Goal: Transaction & Acquisition: Register for event/course

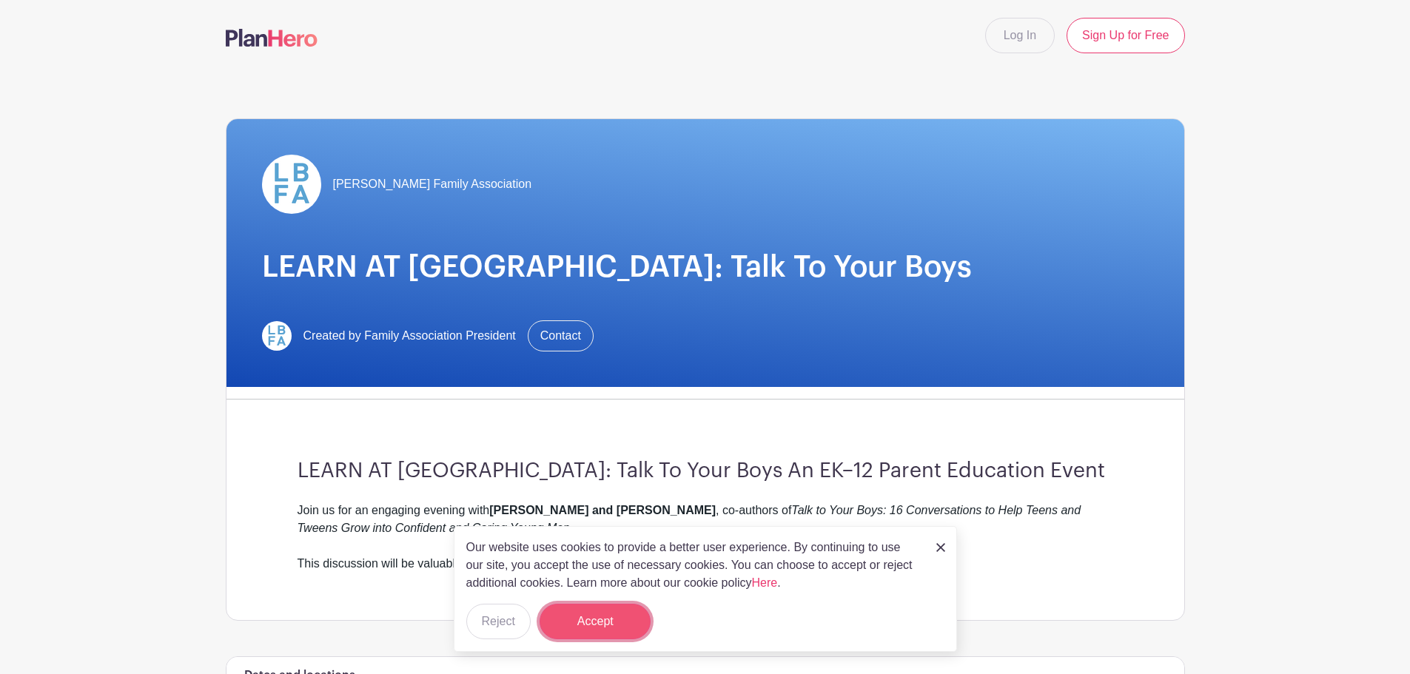
click at [623, 633] on button "Accept" at bounding box center [595, 622] width 111 height 36
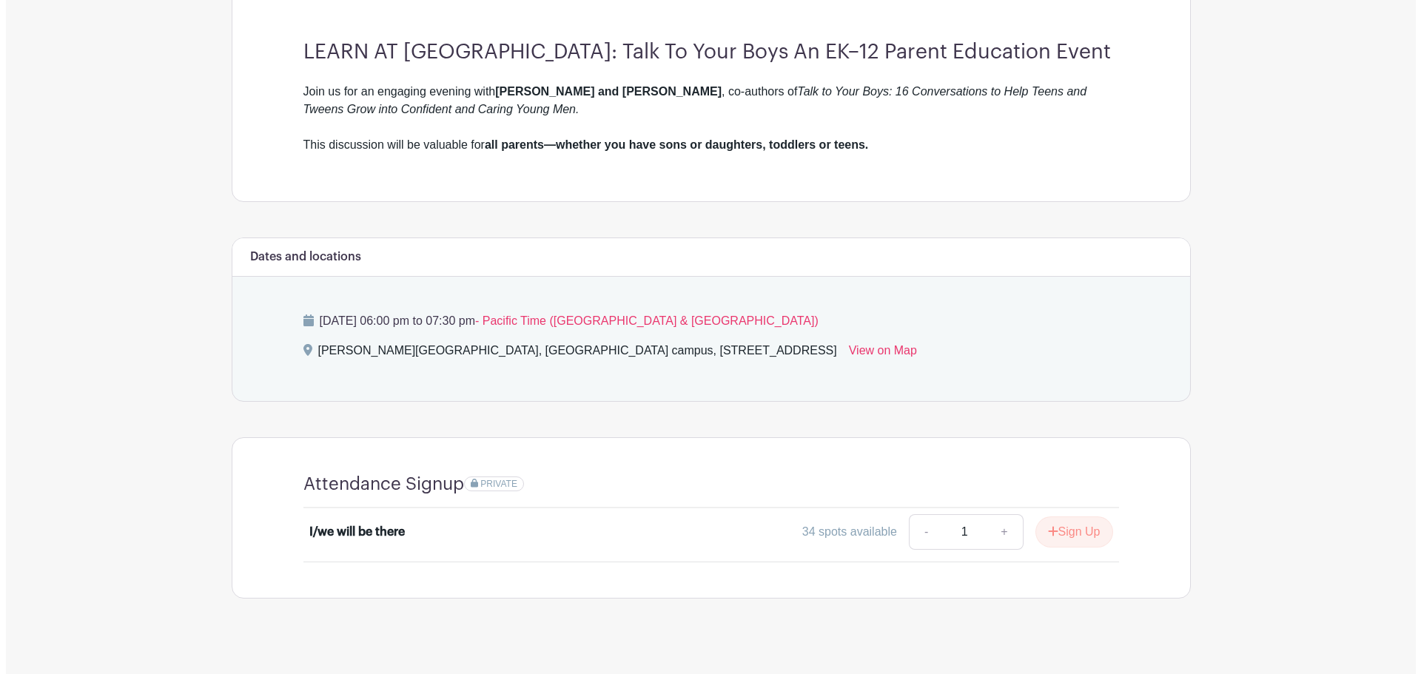
scroll to position [436, 0]
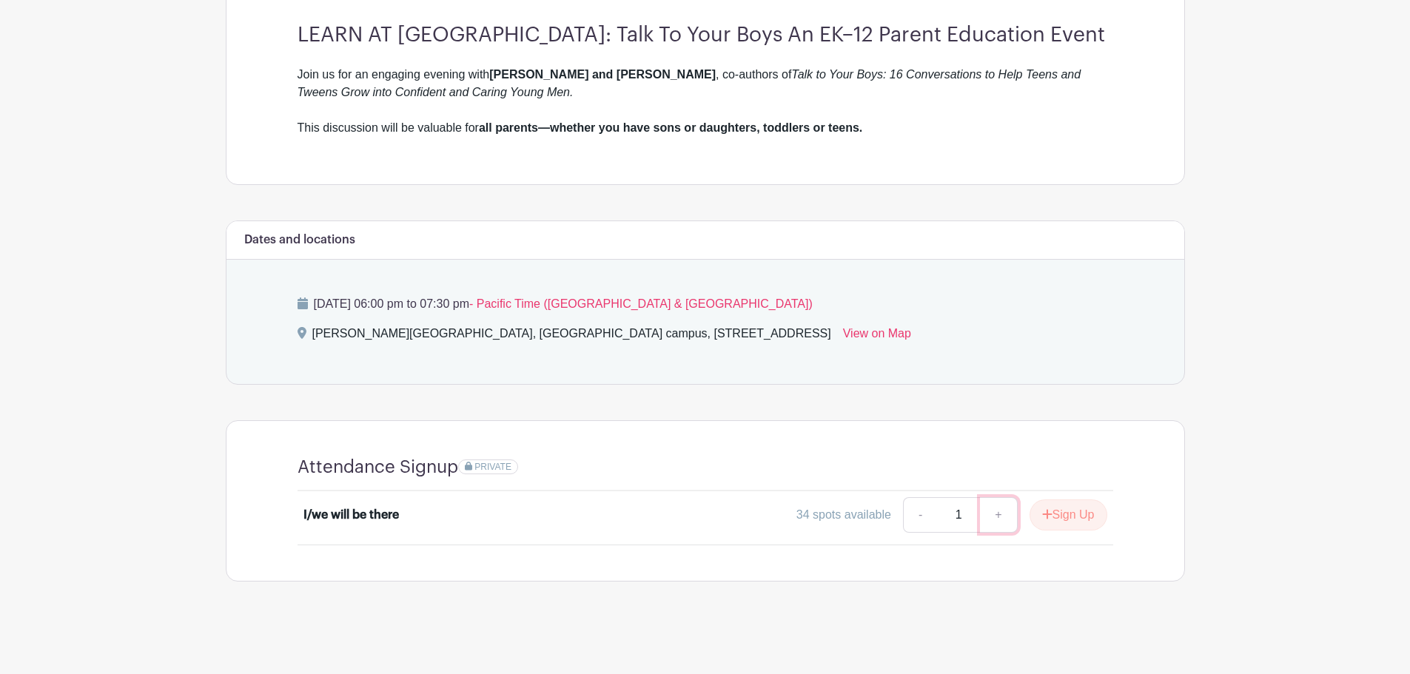
click at [993, 514] on link "+" at bounding box center [998, 515] width 37 height 36
type input "2"
click at [1081, 514] on button "Sign Up" at bounding box center [1069, 515] width 78 height 31
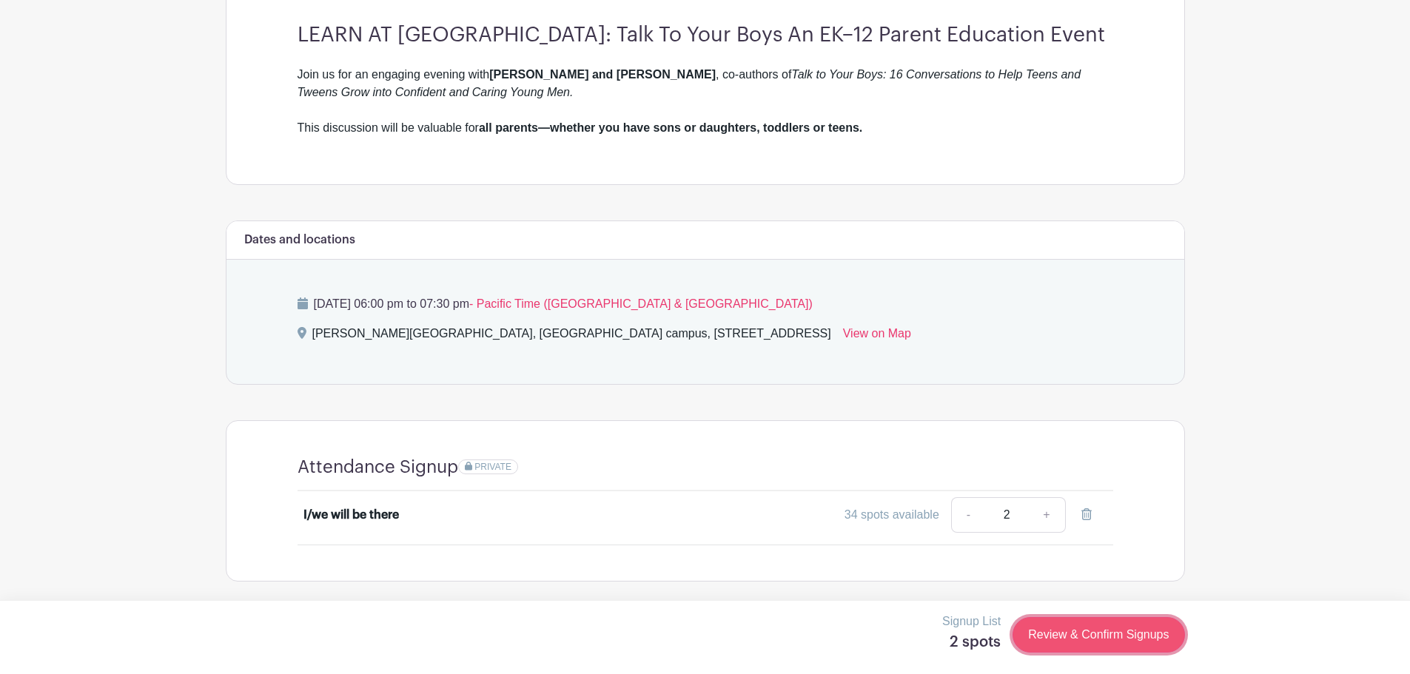
click at [1110, 630] on link "Review & Confirm Signups" at bounding box center [1099, 635] width 172 height 36
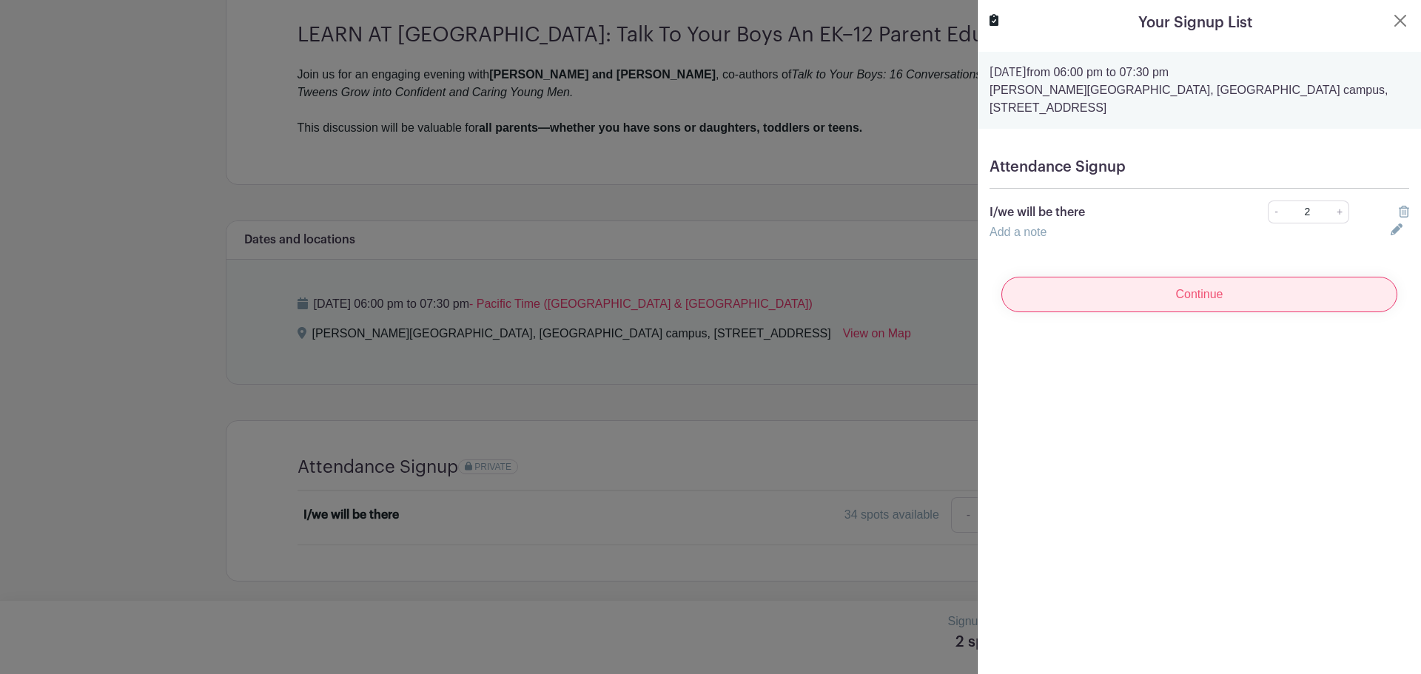
click at [1187, 297] on input "Continue" at bounding box center [1199, 295] width 396 height 36
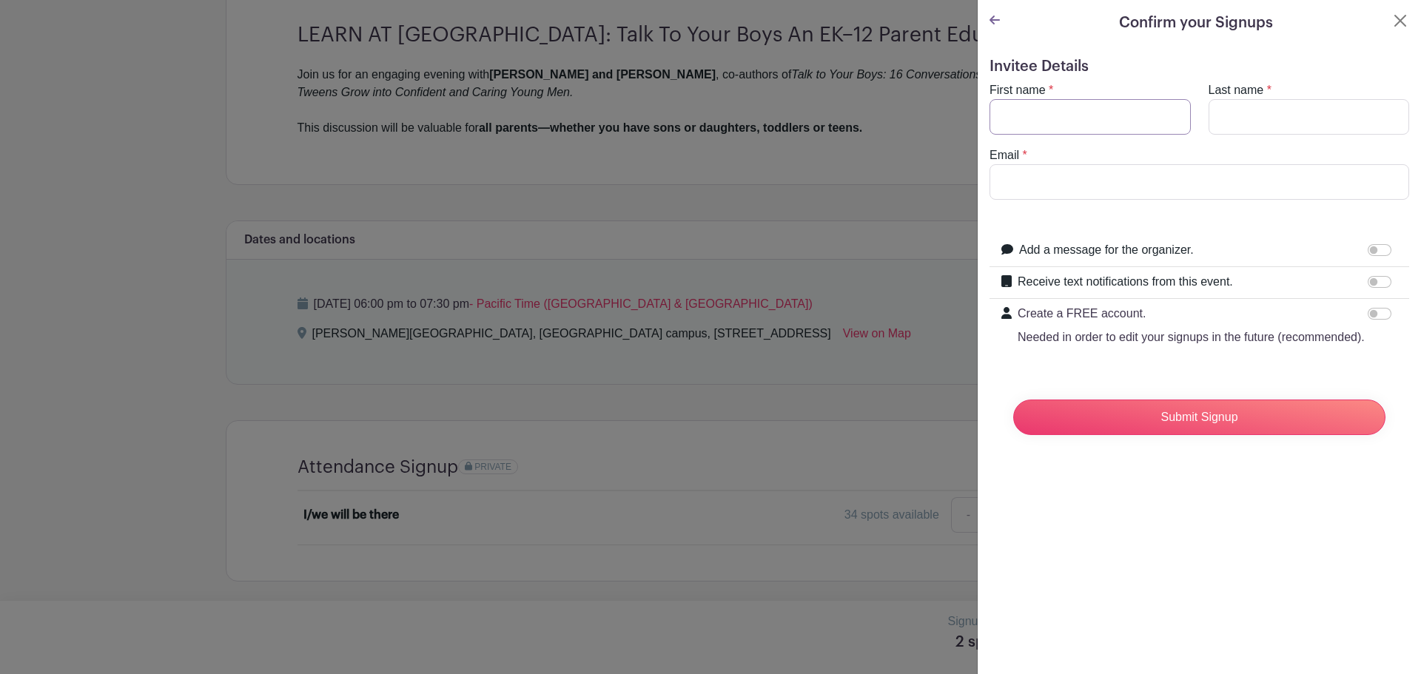
click at [1139, 115] on input "First name" at bounding box center [1090, 117] width 201 height 36
type input "Heather"
type input "Conolley"
type input "heather.conolley@gmail.com"
drag, startPoint x: 1361, startPoint y: 284, endPoint x: 1378, endPoint y: 282, distance: 17.2
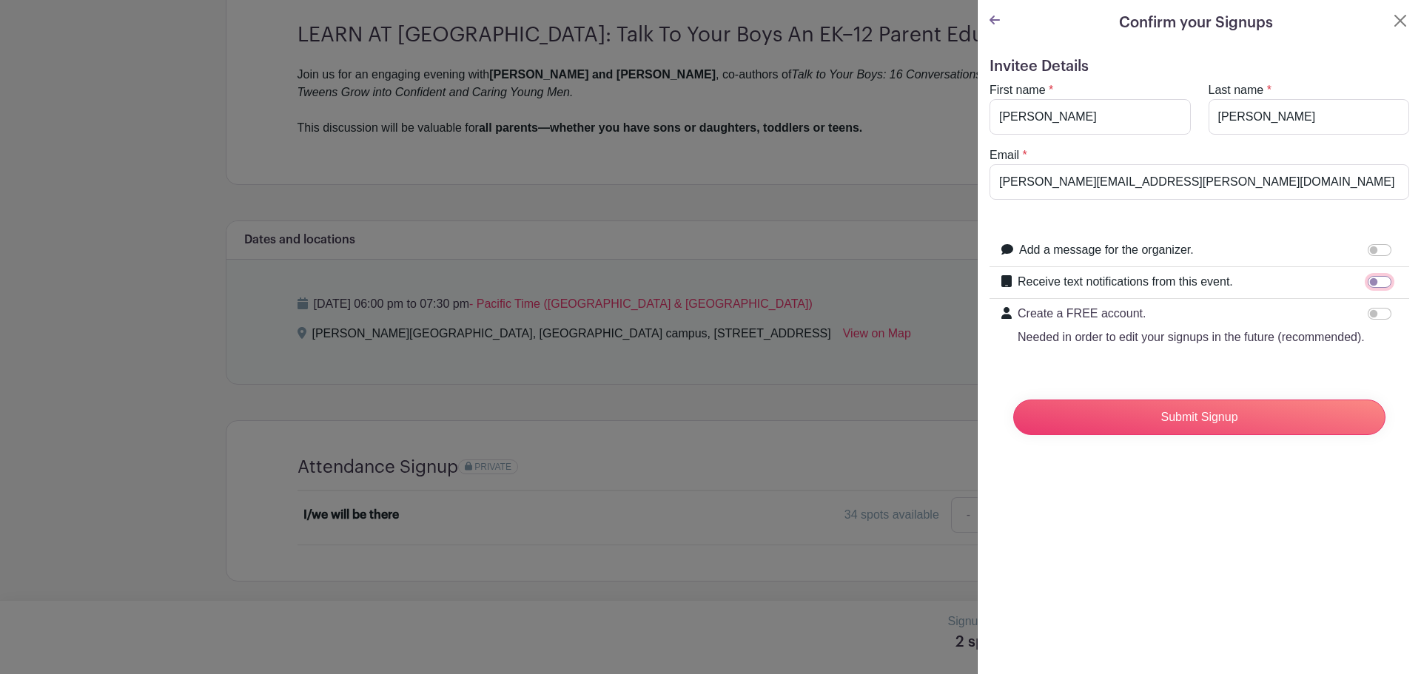
click at [1378, 282] on input "Receive text notifications from this event." at bounding box center [1380, 282] width 24 height 12
checkbox input "true"
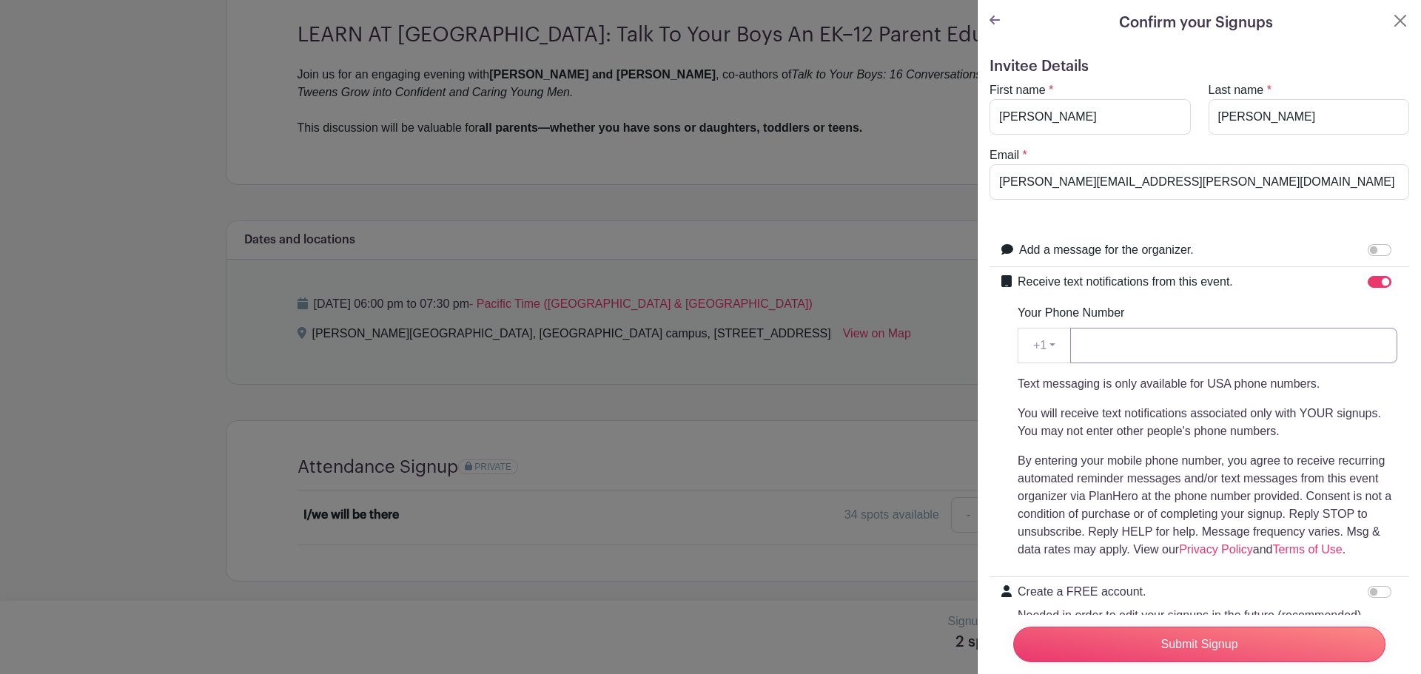
click at [1181, 348] on input "Your Phone Number" at bounding box center [1233, 346] width 327 height 36
type input "8054485818"
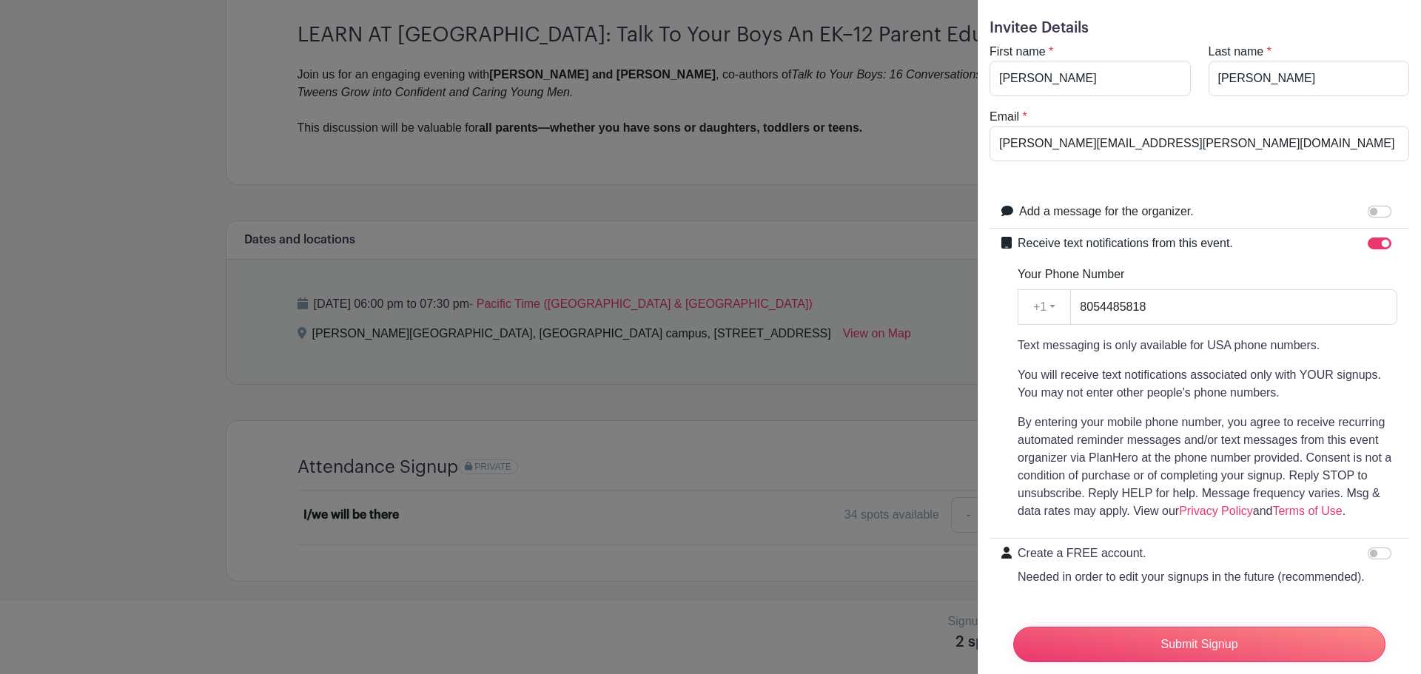
scroll to position [104, 0]
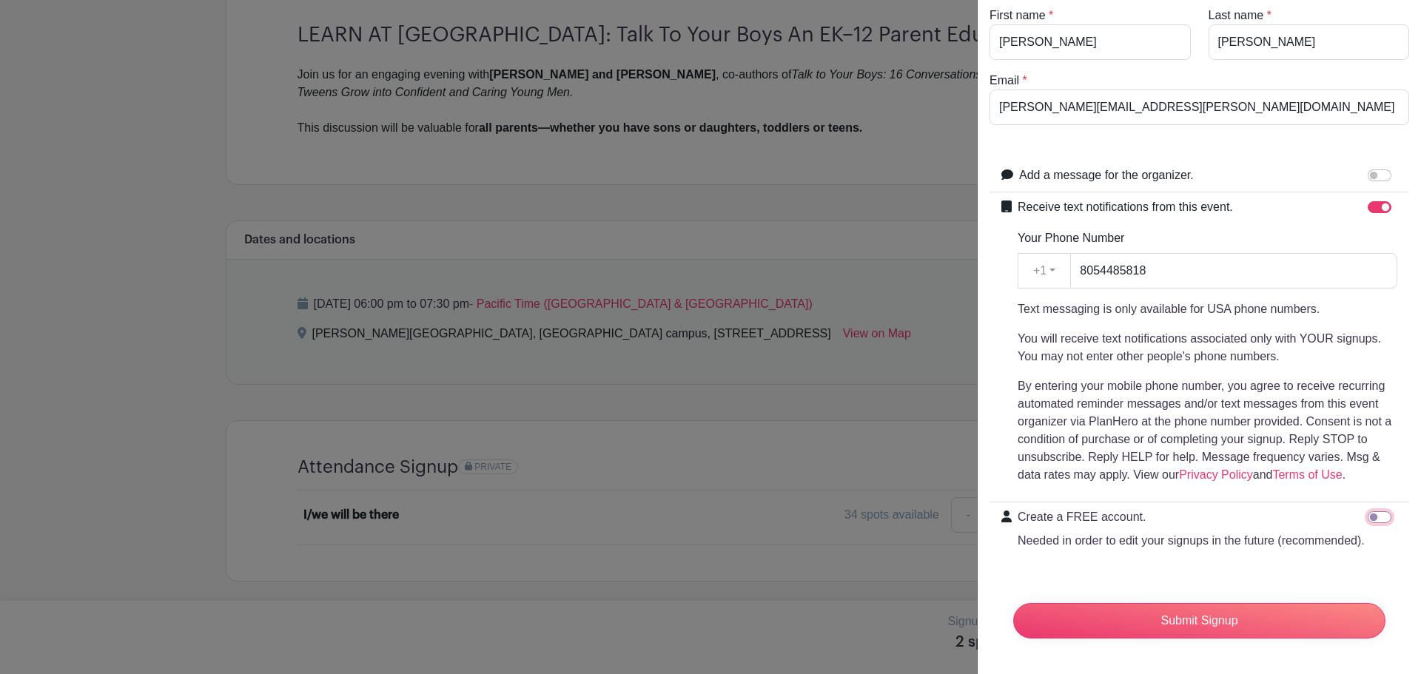
click at [1371, 511] on input "Create a FREE account. Needed in order to edit your signups in the future (reco…" at bounding box center [1380, 517] width 24 height 12
checkbox input "true"
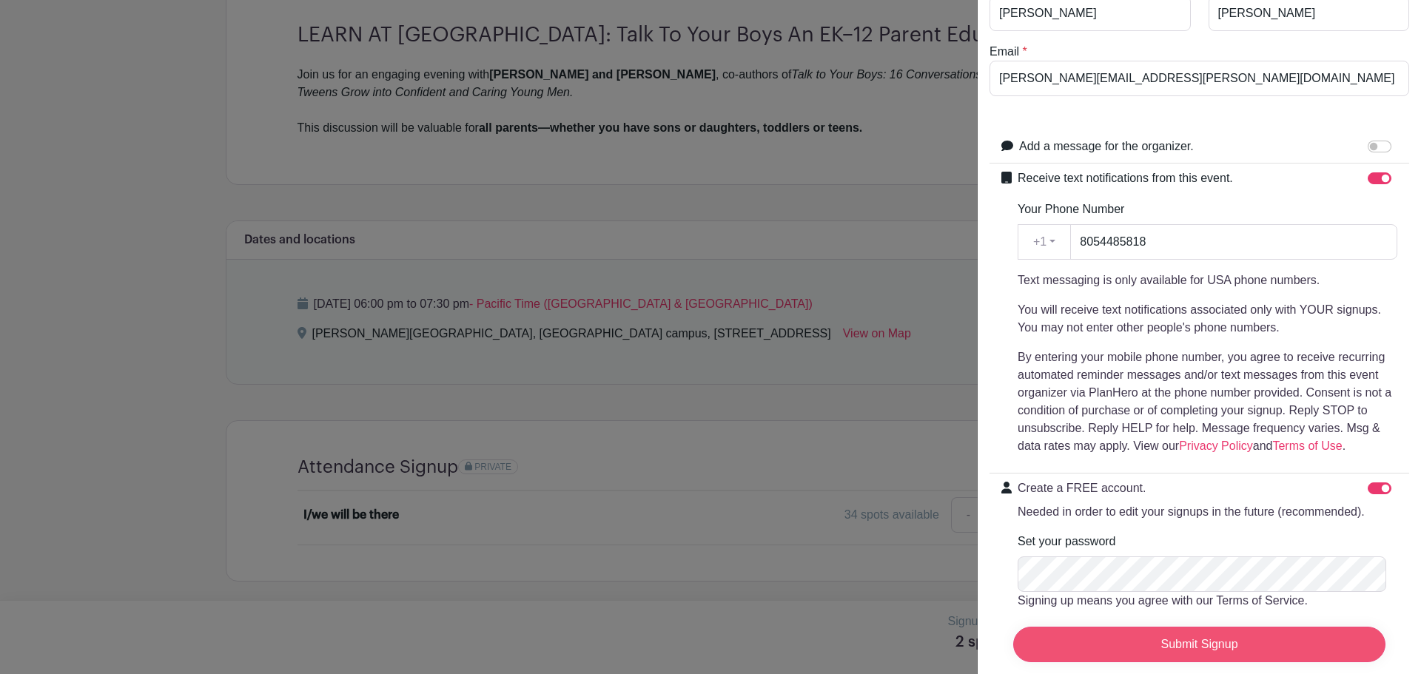
click at [1228, 637] on input "Submit Signup" at bounding box center [1199, 645] width 372 height 36
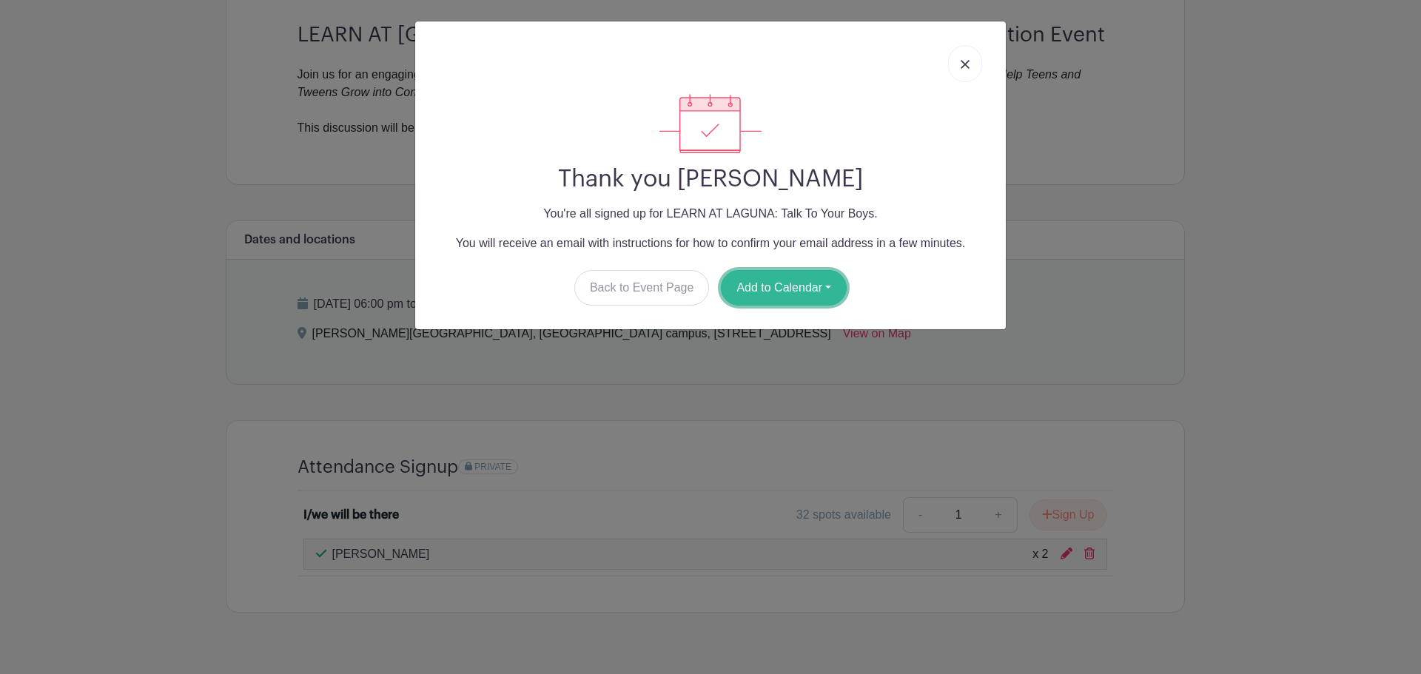
click at [796, 286] on button "Add to Calendar" at bounding box center [784, 288] width 126 height 36
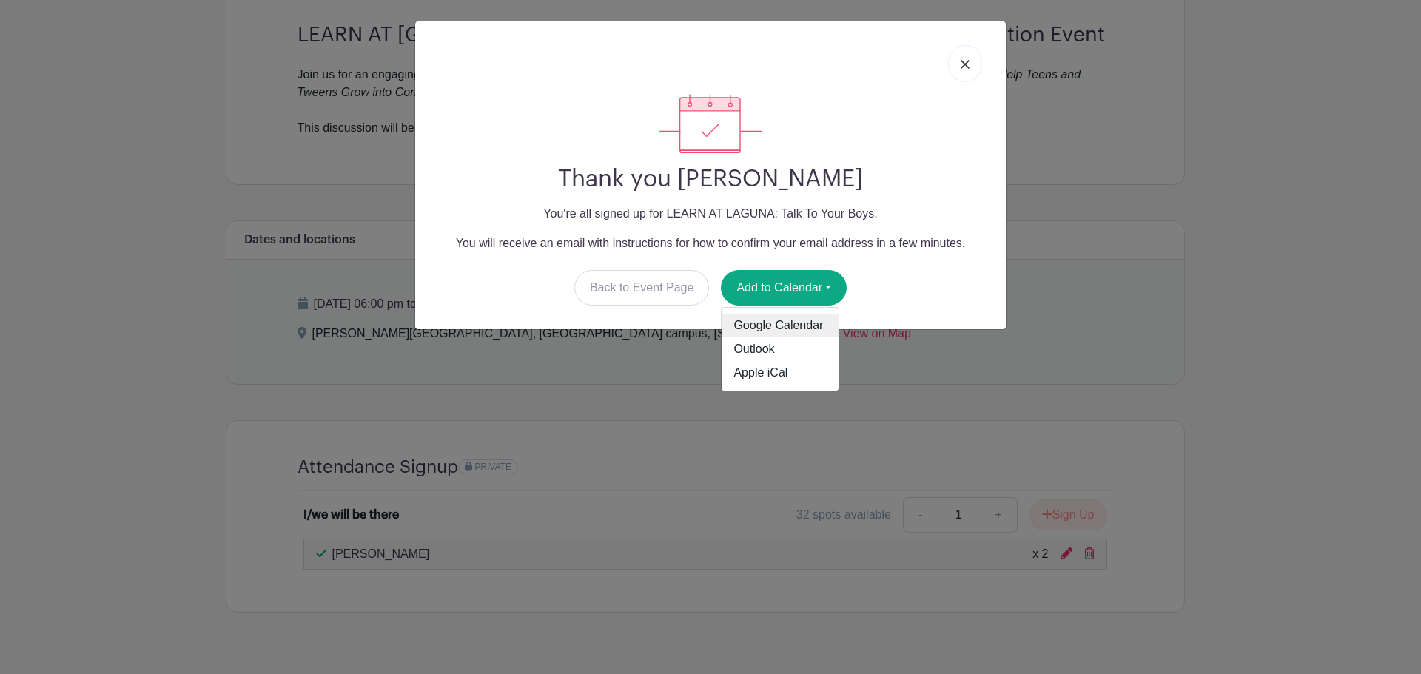
click at [802, 320] on link "Google Calendar" at bounding box center [780, 326] width 117 height 24
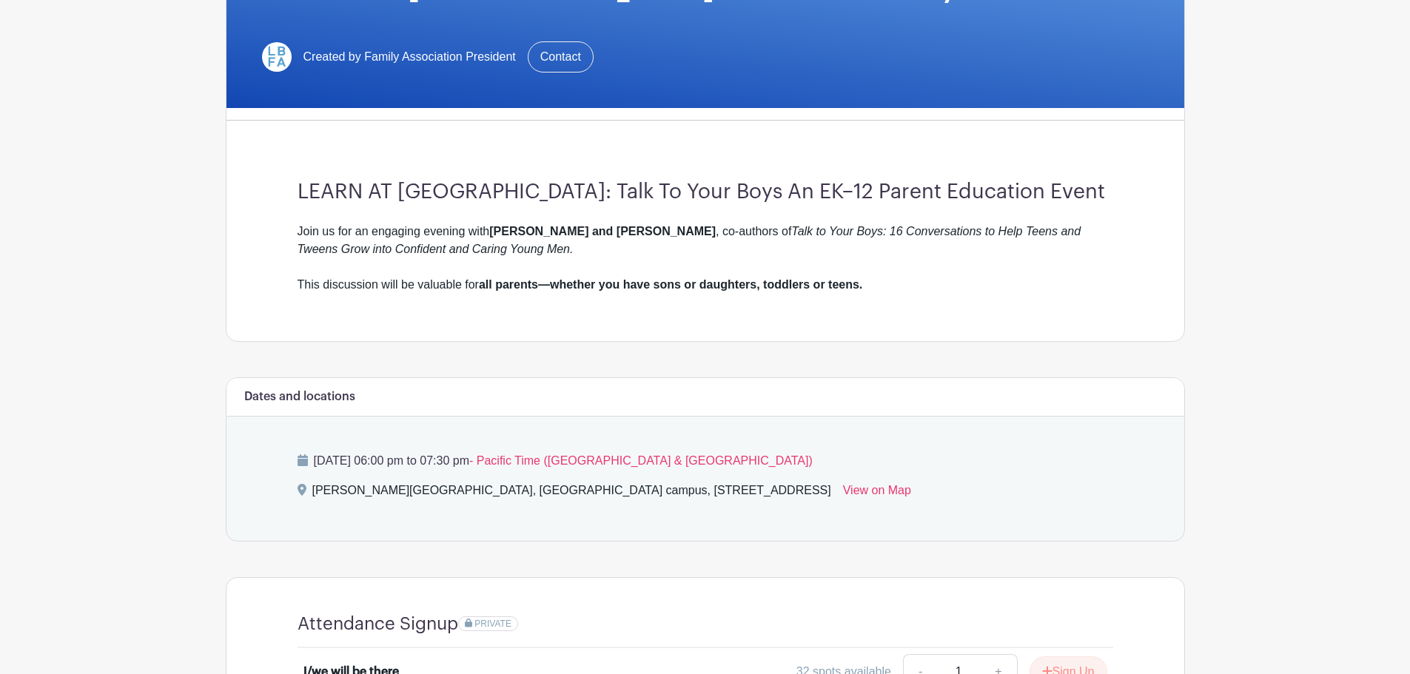
scroll to position [353, 0]
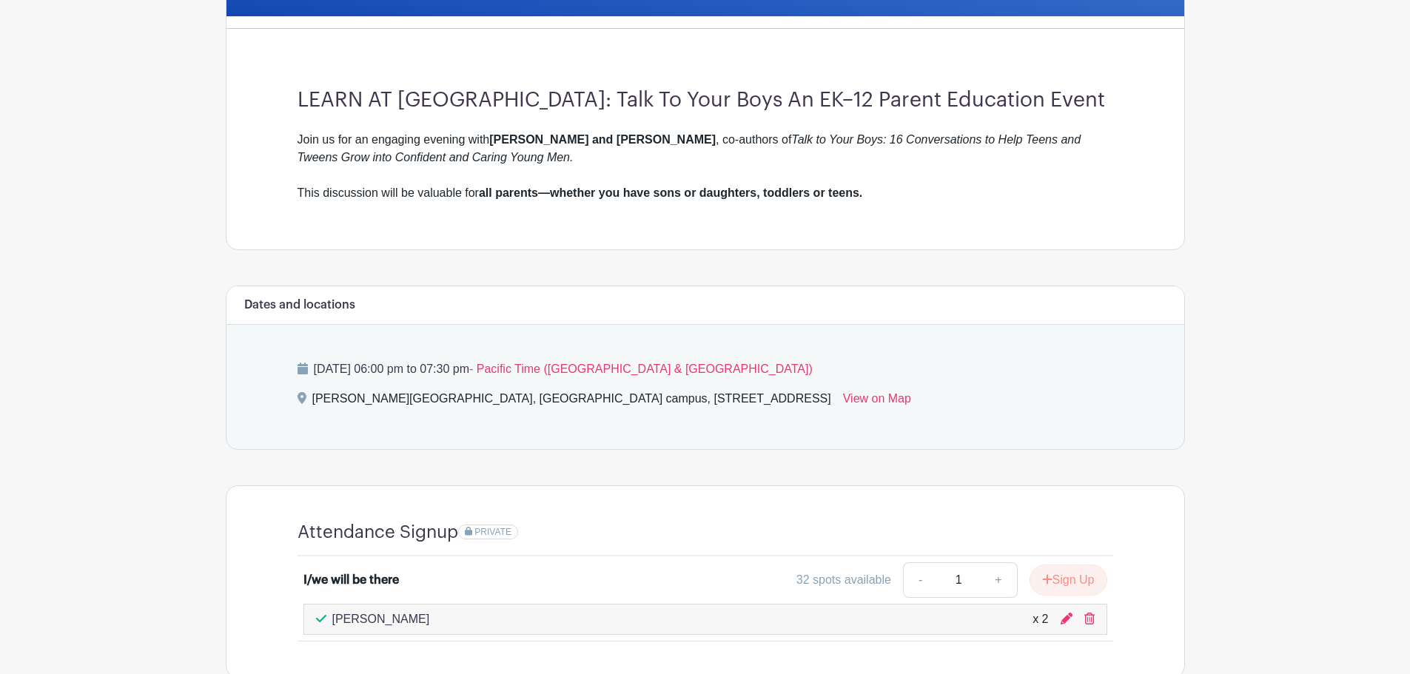
click at [1402, 506] on main "Groups All Groups Heather's Events My Signups Event Invites My account Logout L…" at bounding box center [705, 209] width 1410 height 1124
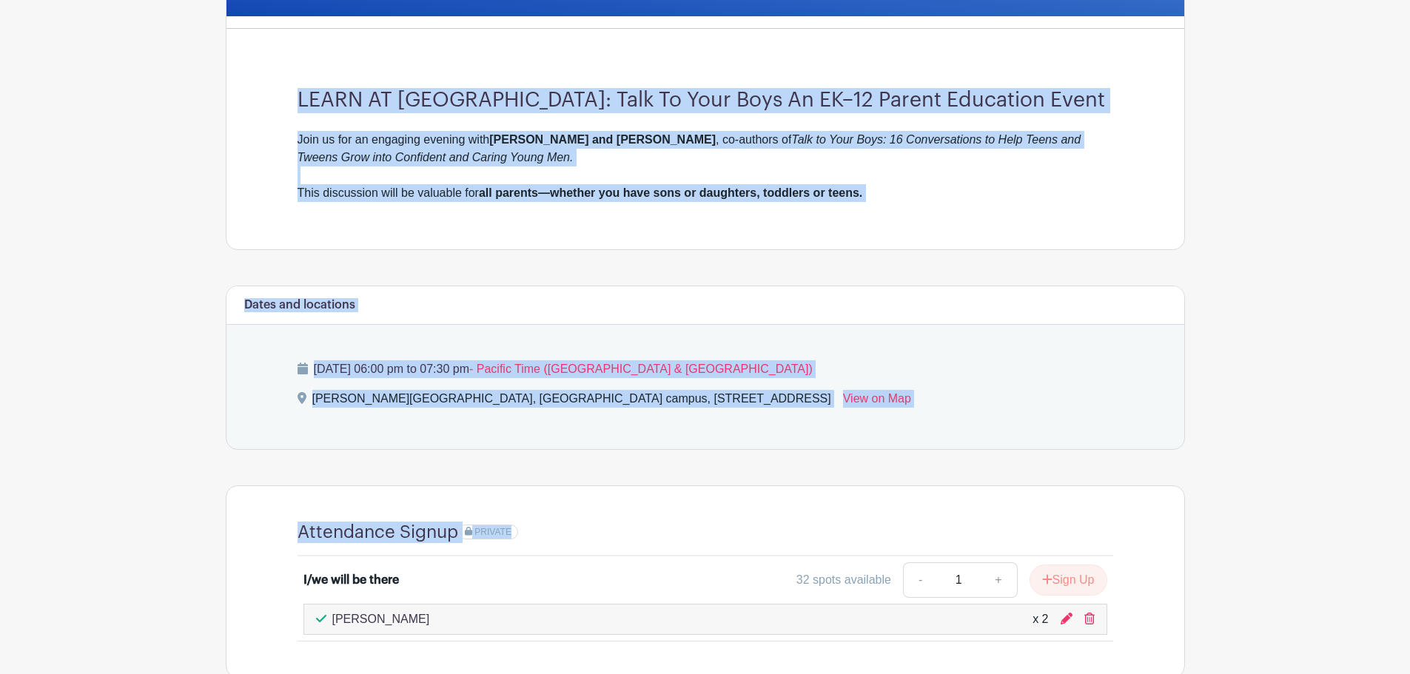
scroll to position [0, 0]
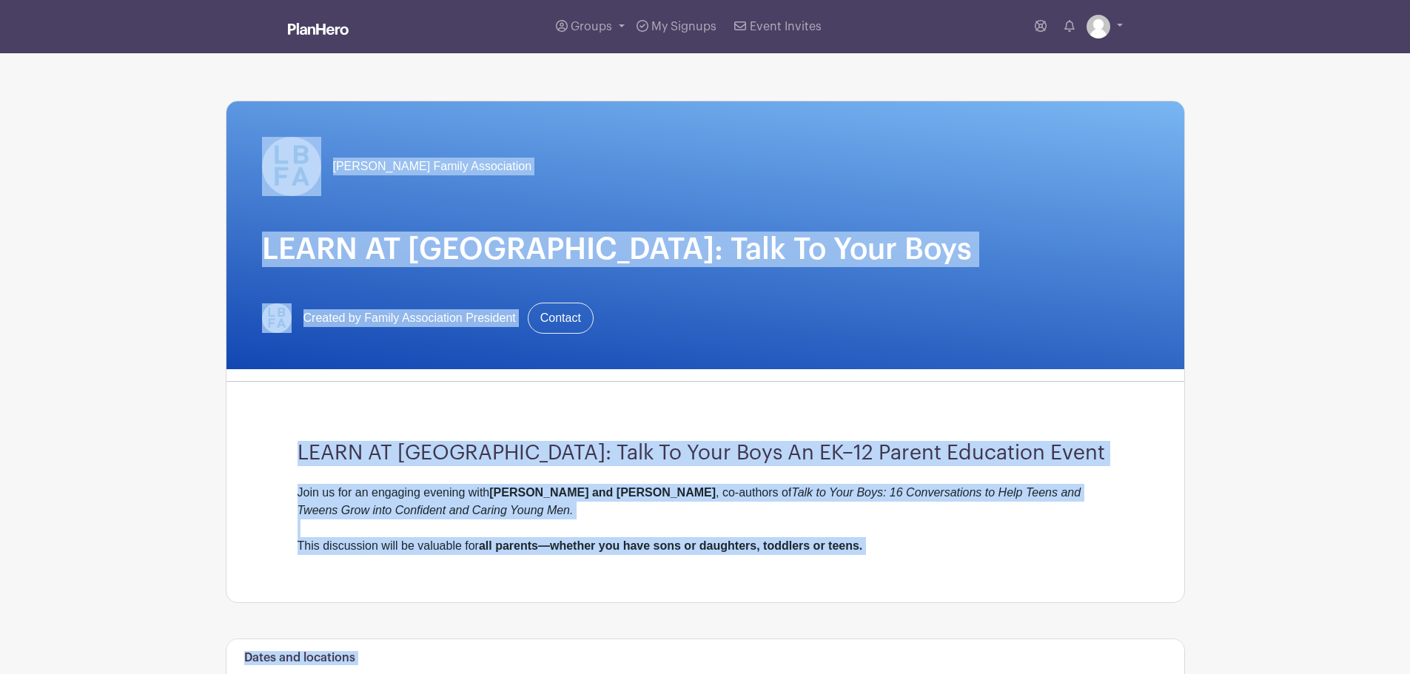
drag, startPoint x: 1402, startPoint y: 506, endPoint x: 1369, endPoint y: -90, distance: 596.8
click at [1369, 0] on html "Loading... Groups All Groups Heather's Events My Signups Event Invites My accou…" at bounding box center [705, 562] width 1410 height 1124
click at [1274, 154] on main "Groups All Groups Heather's Events My Signups Event Invites My account Logout L…" at bounding box center [705, 562] width 1410 height 1124
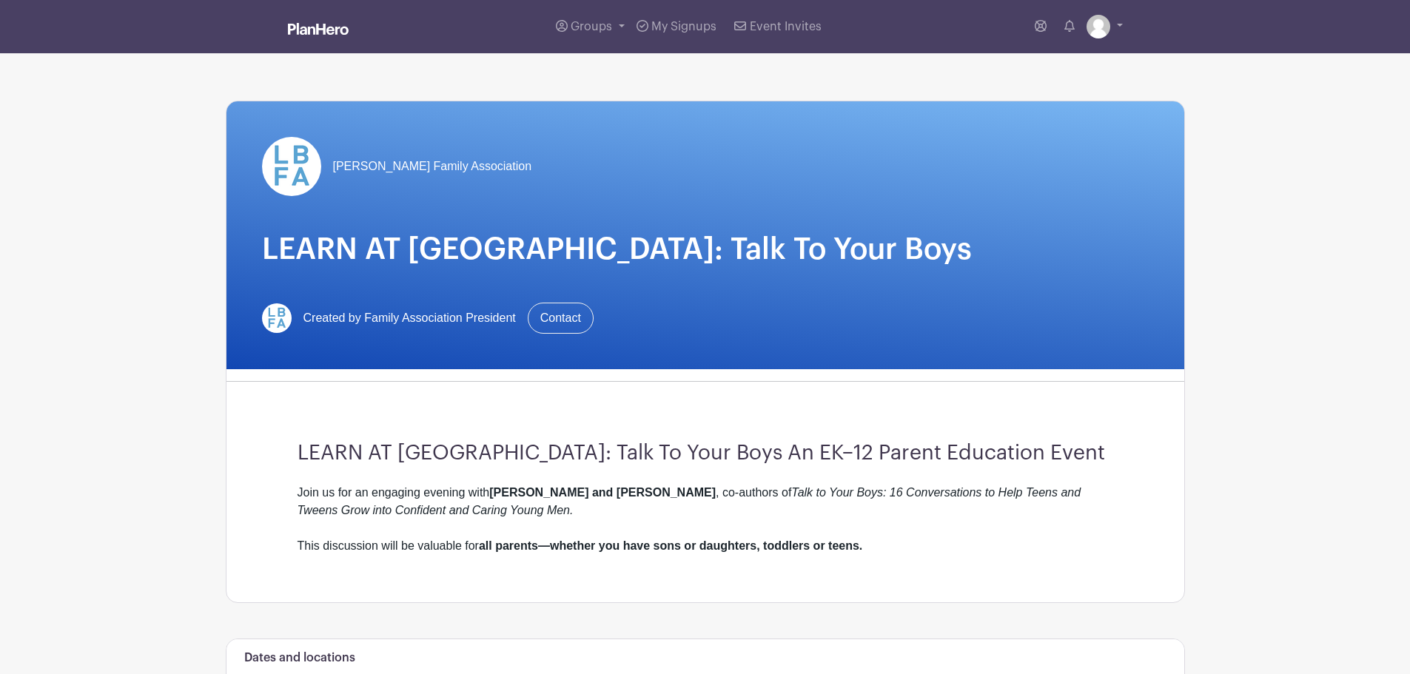
click at [107, 187] on main "Groups All Groups Heather's Events My Signups Event Invites My account Logout L…" at bounding box center [705, 562] width 1410 height 1124
